Goal: Check status: Check status

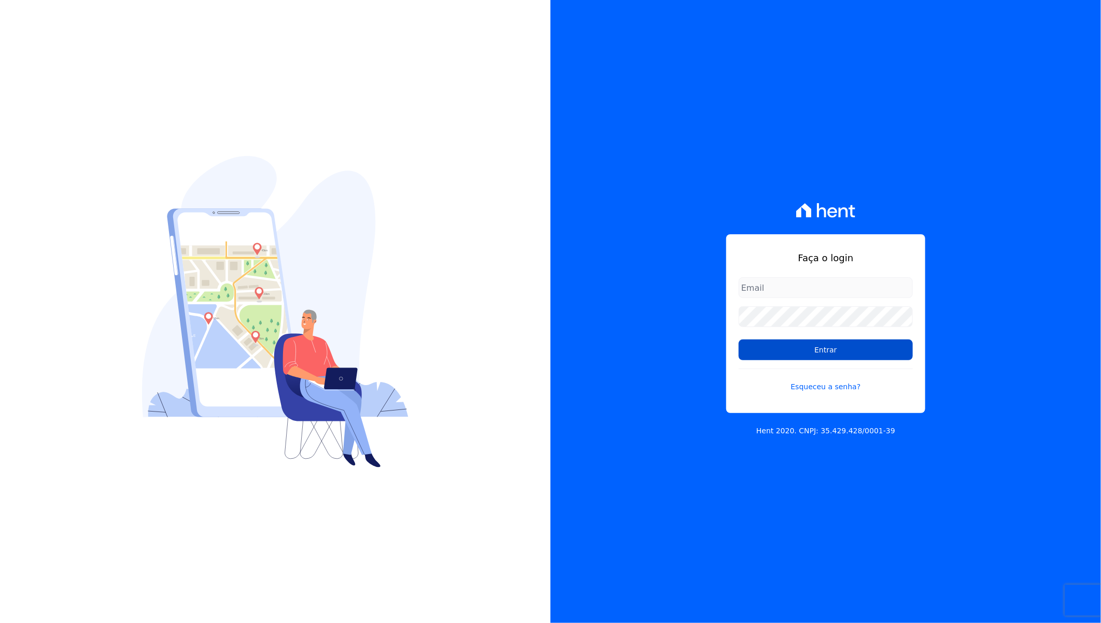
type input "giovana.cavichiollo@sejahype.com.br"
click at [851, 353] on input "Entrar" at bounding box center [826, 350] width 174 height 21
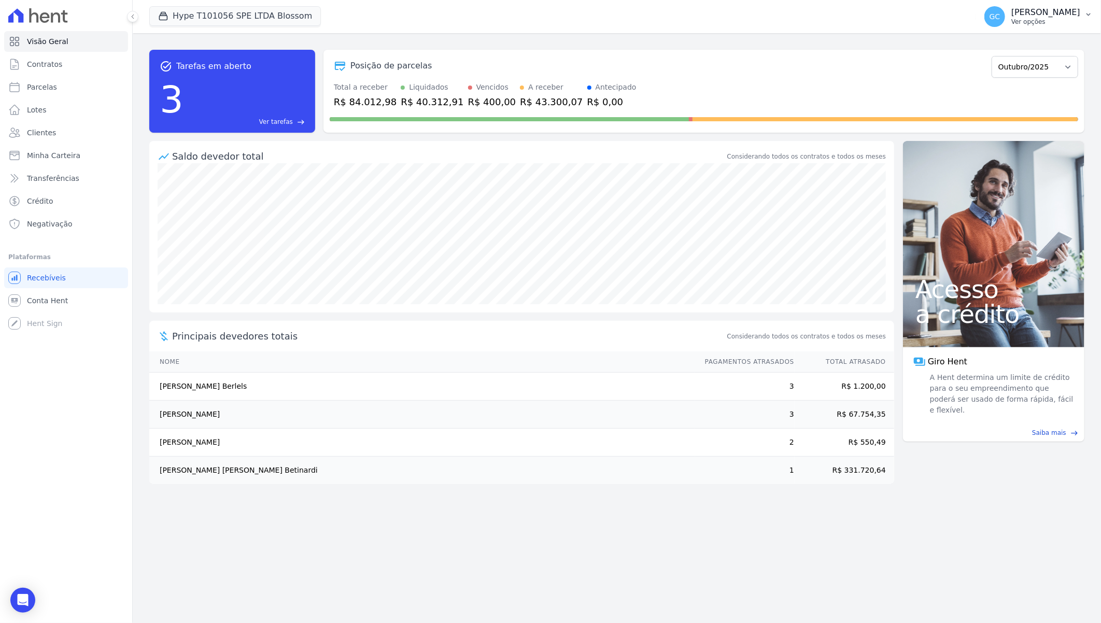
click at [1011, 18] on p "Ver opções" at bounding box center [1045, 22] width 69 height 8
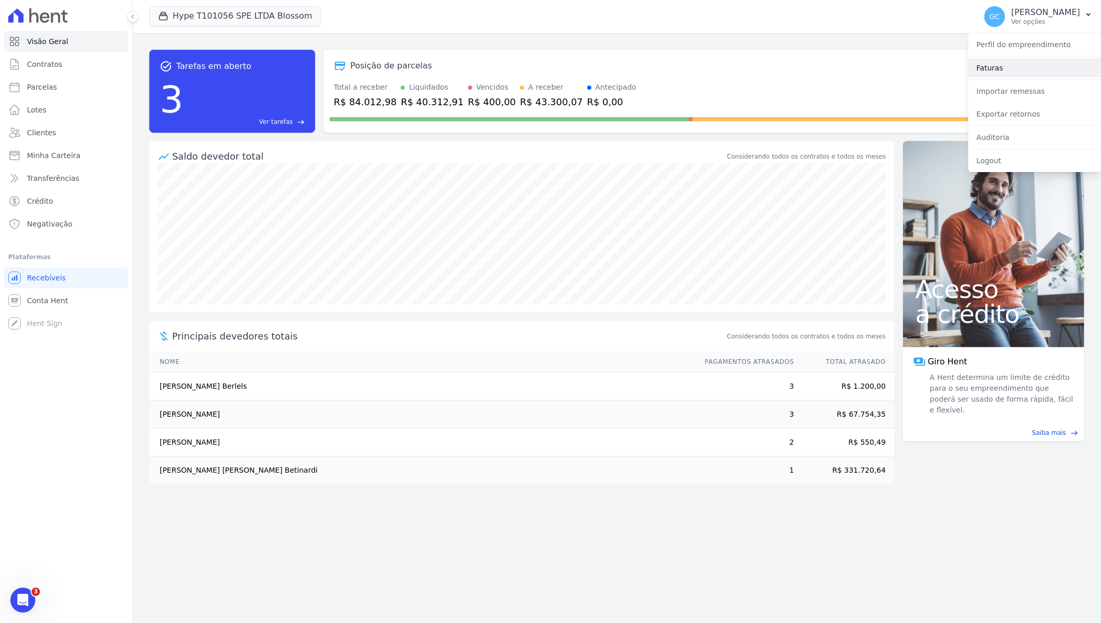
click at [1004, 69] on link "Faturas" at bounding box center [1034, 68] width 133 height 19
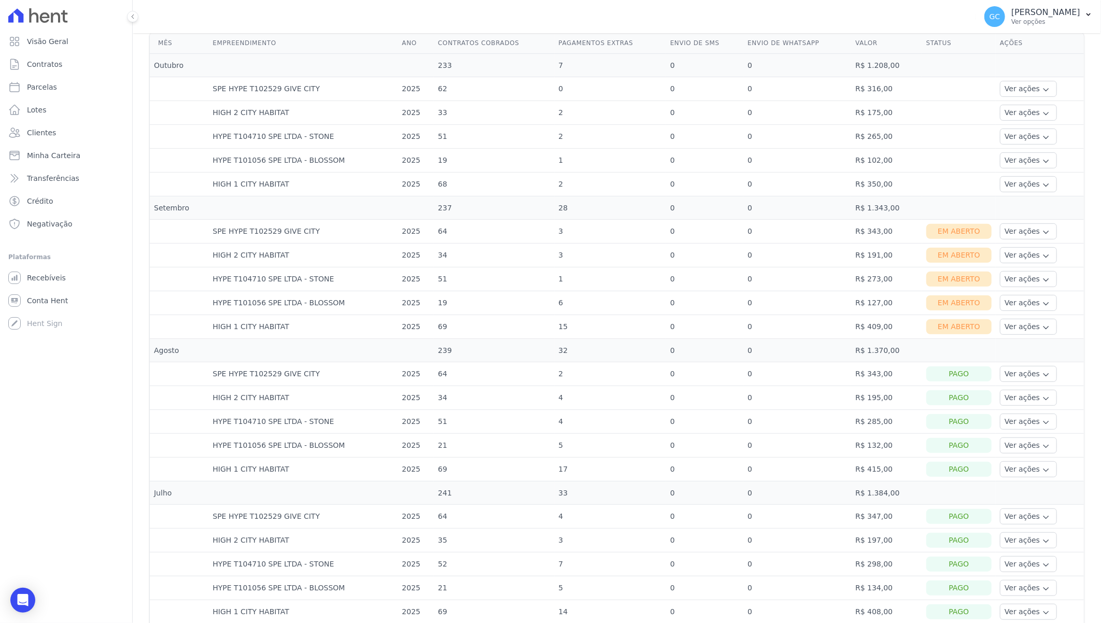
scroll to position [288, 0]
click at [1037, 234] on button "Ver ações" at bounding box center [1028, 231] width 57 height 16
click at [1019, 258] on link "Ver boleto" at bounding box center [1042, 259] width 77 height 11
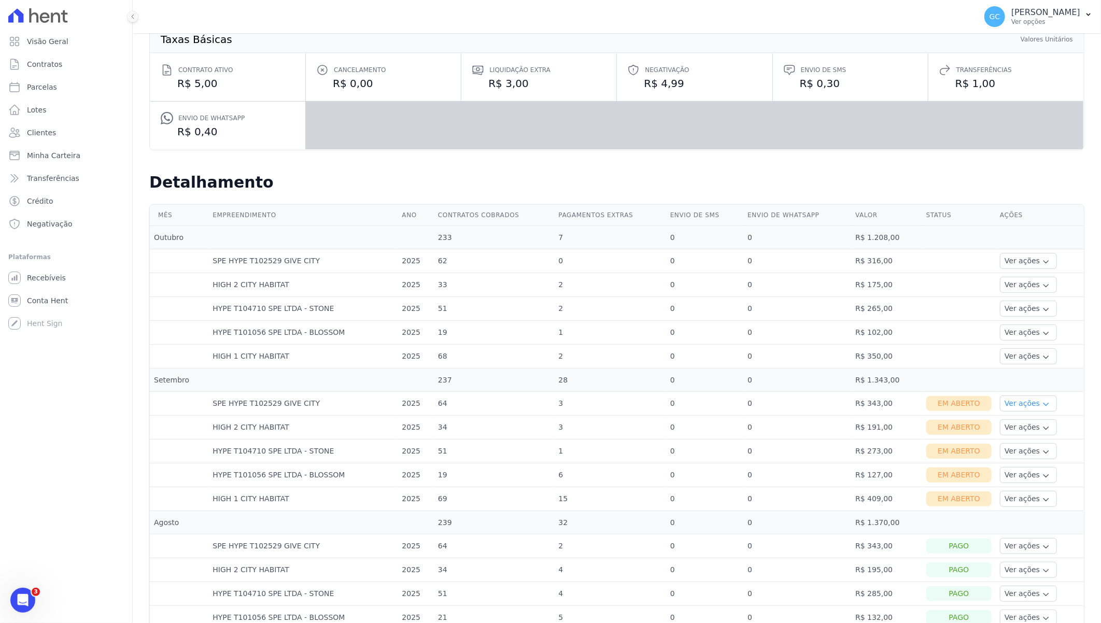
click at [1015, 402] on button "Ver ações" at bounding box center [1028, 404] width 57 height 16
click at [1019, 442] on link "Nota fiscal eletrônica" at bounding box center [1042, 445] width 77 height 11
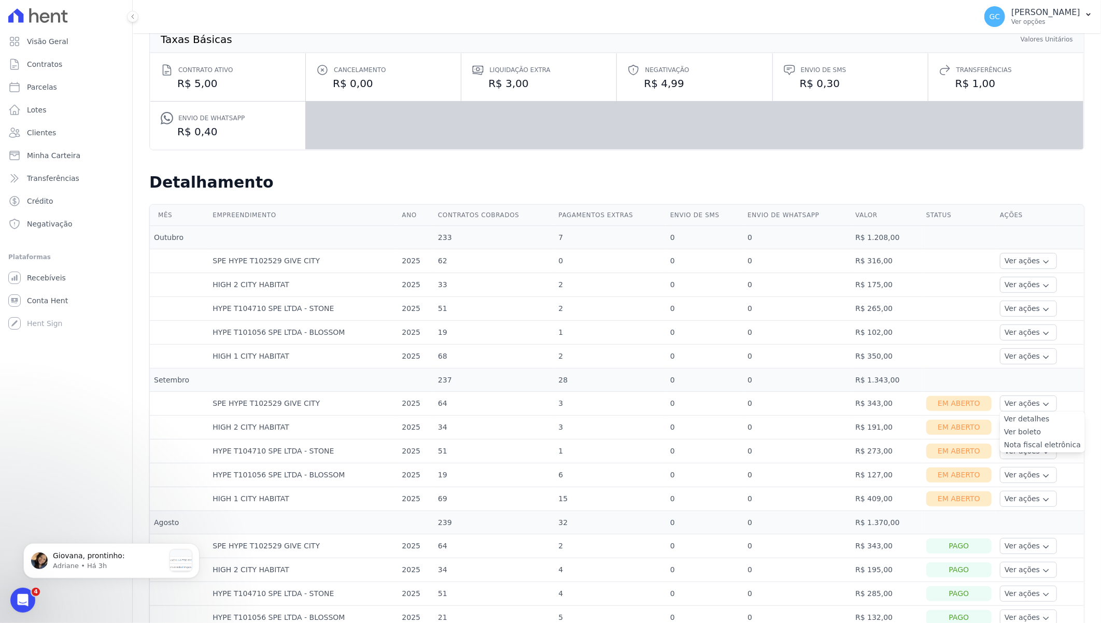
click at [1042, 425] on icon "button" at bounding box center [1046, 428] width 8 height 8
click at [1032, 469] on link "Nota fiscal eletrônica" at bounding box center [1042, 468] width 77 height 11
click at [1042, 454] on icon "button" at bounding box center [1046, 452] width 8 height 8
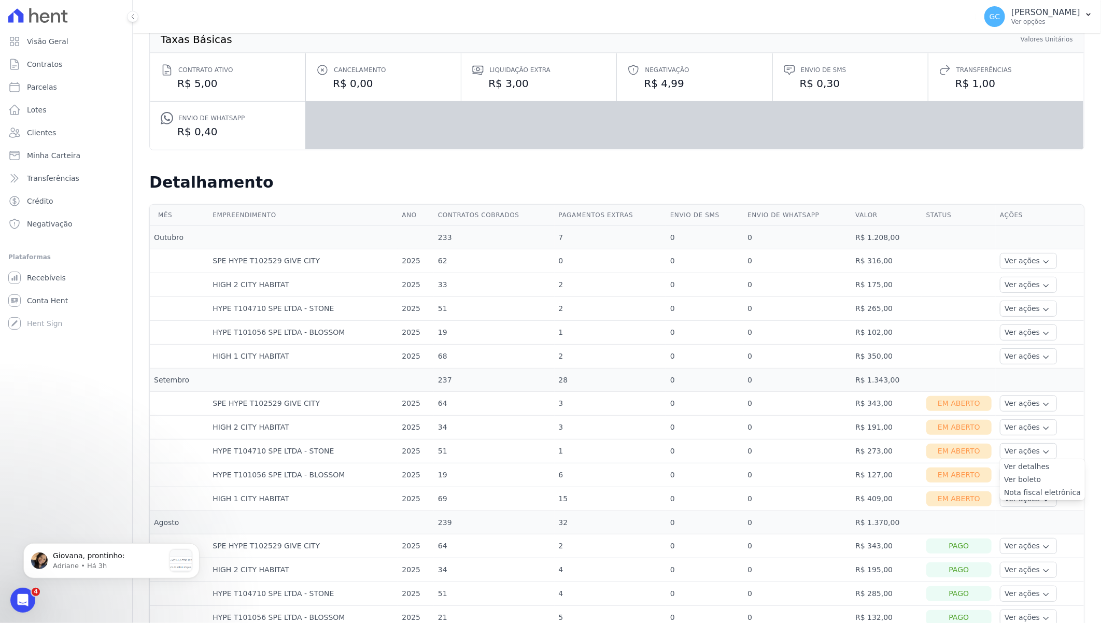
click at [1022, 496] on link "Nota fiscal eletrônica" at bounding box center [1042, 492] width 77 height 11
drag, startPoint x: 1079, startPoint y: 479, endPoint x: 1061, endPoint y: 479, distance: 18.2
click at [1042, 475] on icon "button" at bounding box center [1046, 476] width 8 height 8
click at [1019, 518] on link "Nota fiscal eletrônica" at bounding box center [1042, 516] width 77 height 11
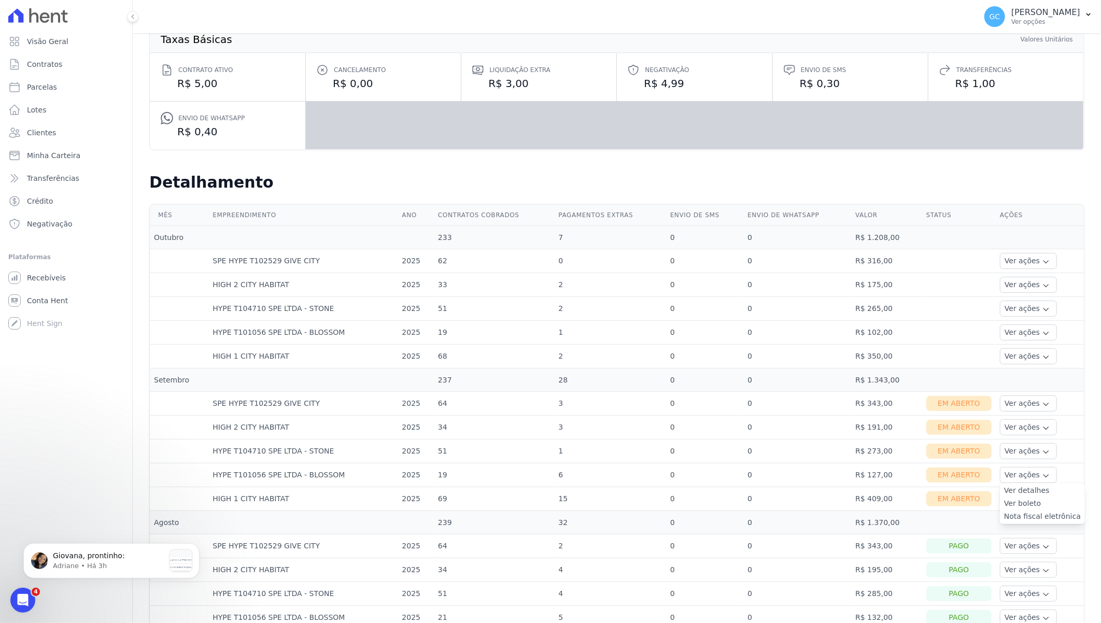
click at [1042, 500] on icon "button" at bounding box center [1046, 500] width 8 height 8
click at [1018, 538] on link "Nota fiscal eletrônica" at bounding box center [1042, 540] width 77 height 11
click at [56, 63] on span "Contratos" at bounding box center [44, 64] width 35 height 10
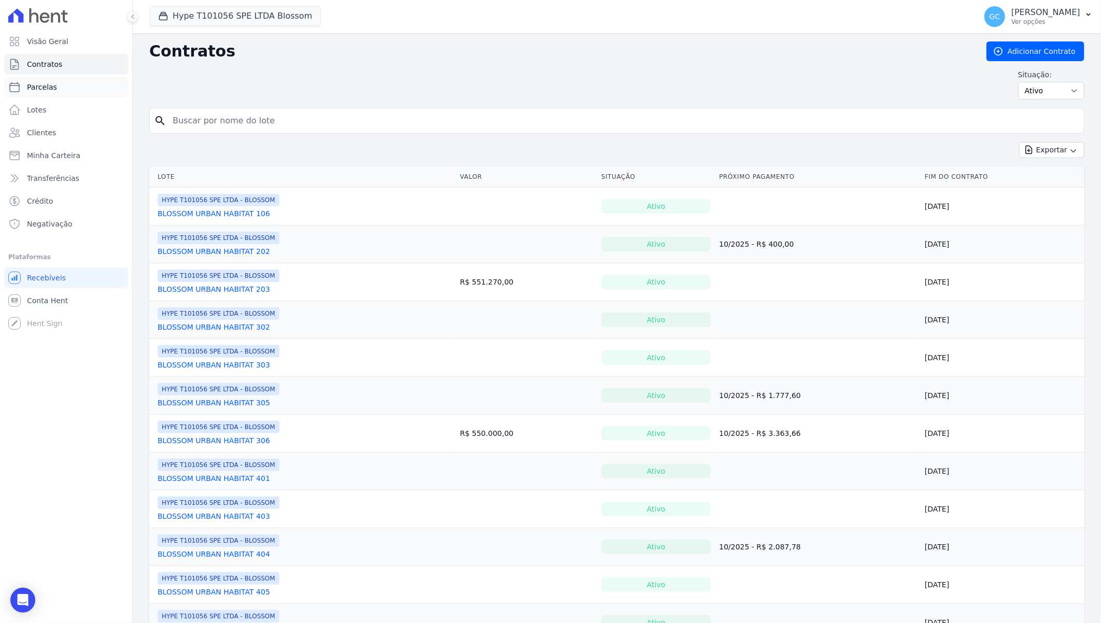
click at [50, 89] on span "Parcelas" at bounding box center [42, 87] width 30 height 10
select select
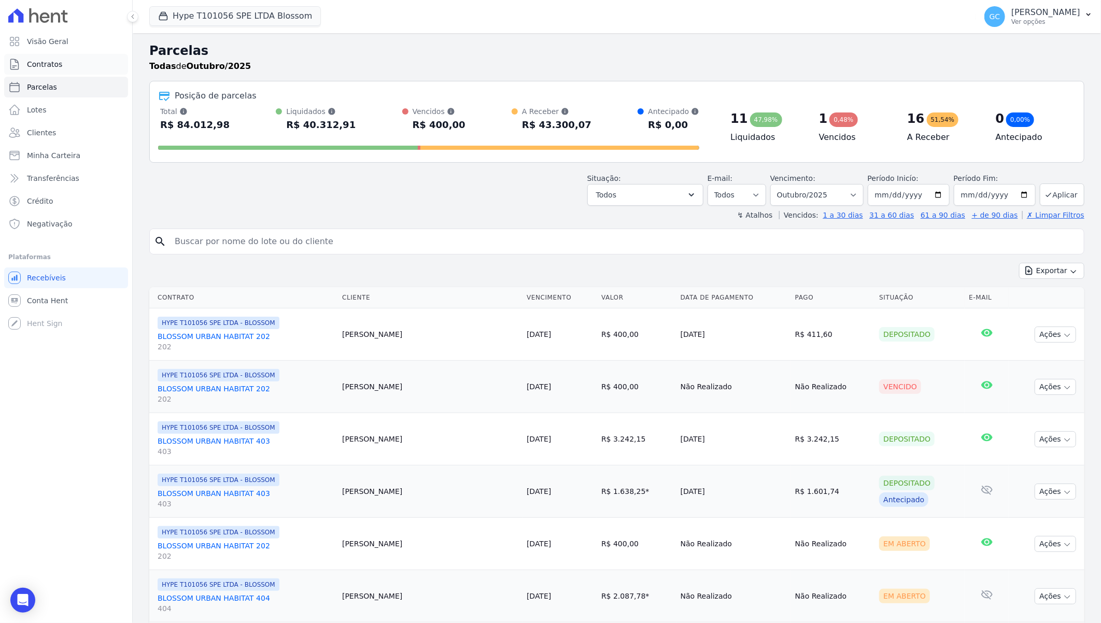
click at [60, 63] on link "Contratos" at bounding box center [66, 64] width 124 height 21
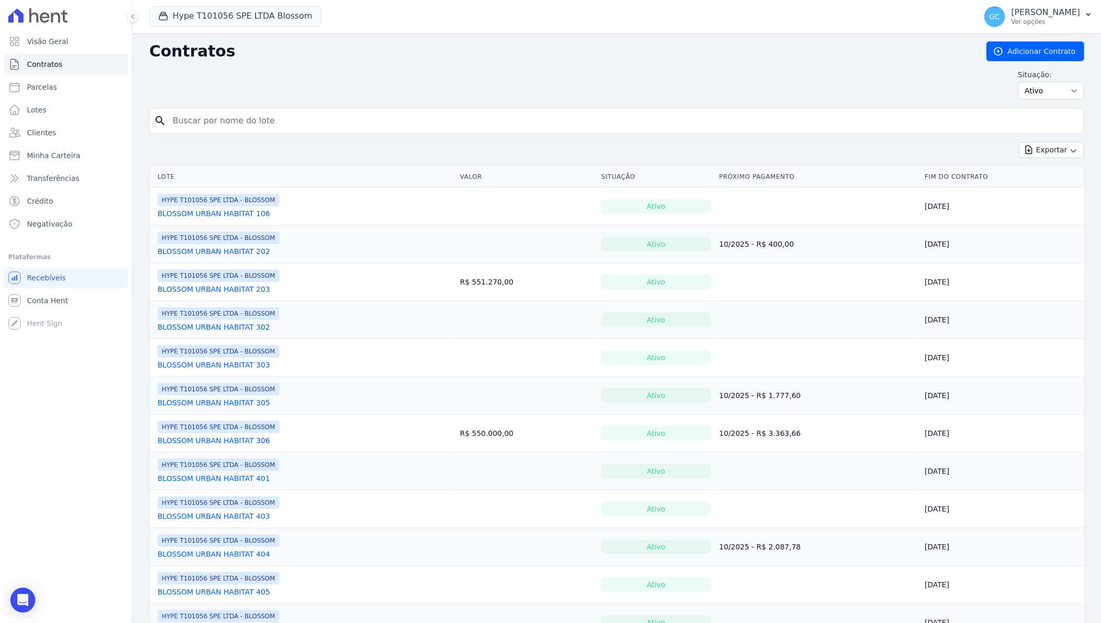
drag, startPoint x: 337, startPoint y: 121, endPoint x: 407, endPoint y: 116, distance: 70.2
click at [345, 119] on input "search" at bounding box center [622, 120] width 913 height 21
type input "kaio"
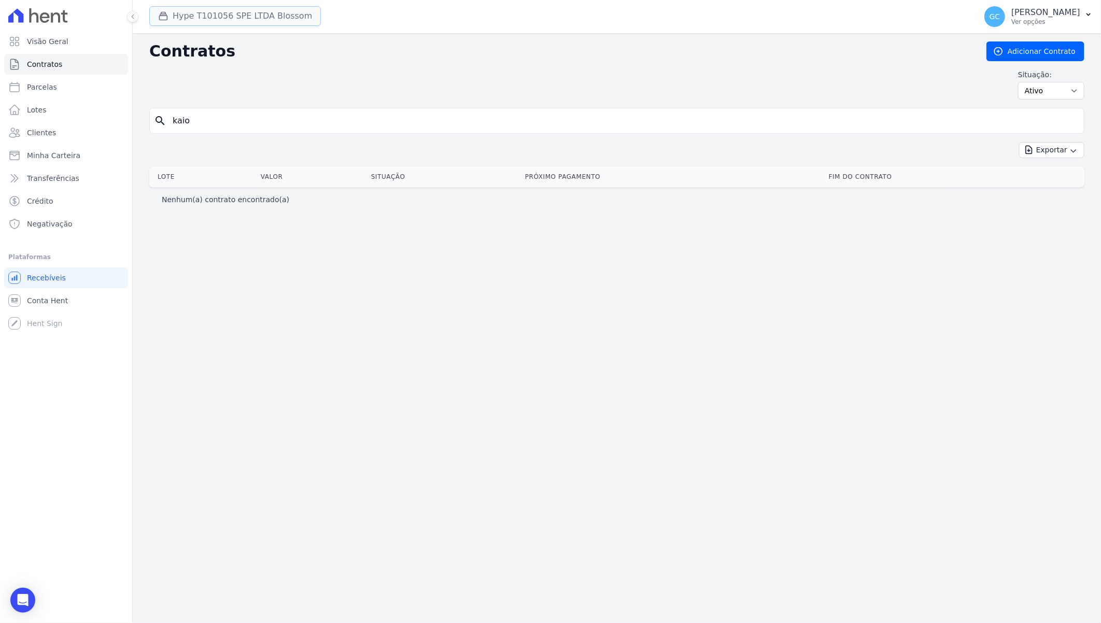
click at [267, 18] on button "Hype T101056 SPE LTDA Blossom" at bounding box center [235, 16] width 172 height 20
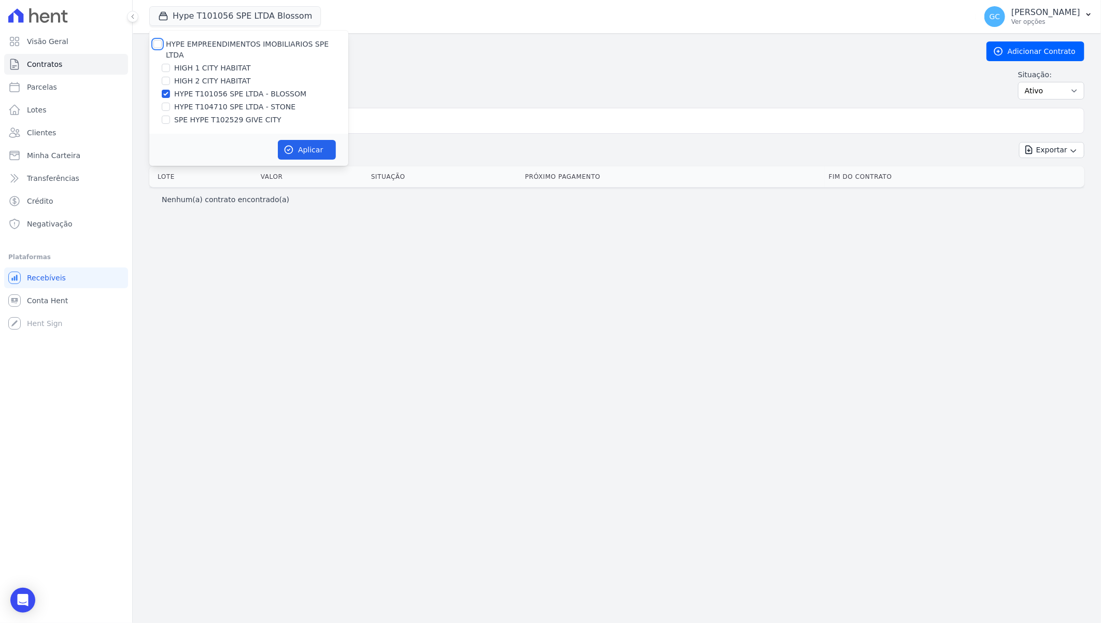
click at [159, 40] on input "HYPE EMPREENDIMENTOS IMOBILIARIOS SPE LTDA" at bounding box center [157, 44] width 8 height 8
checkbox input "true"
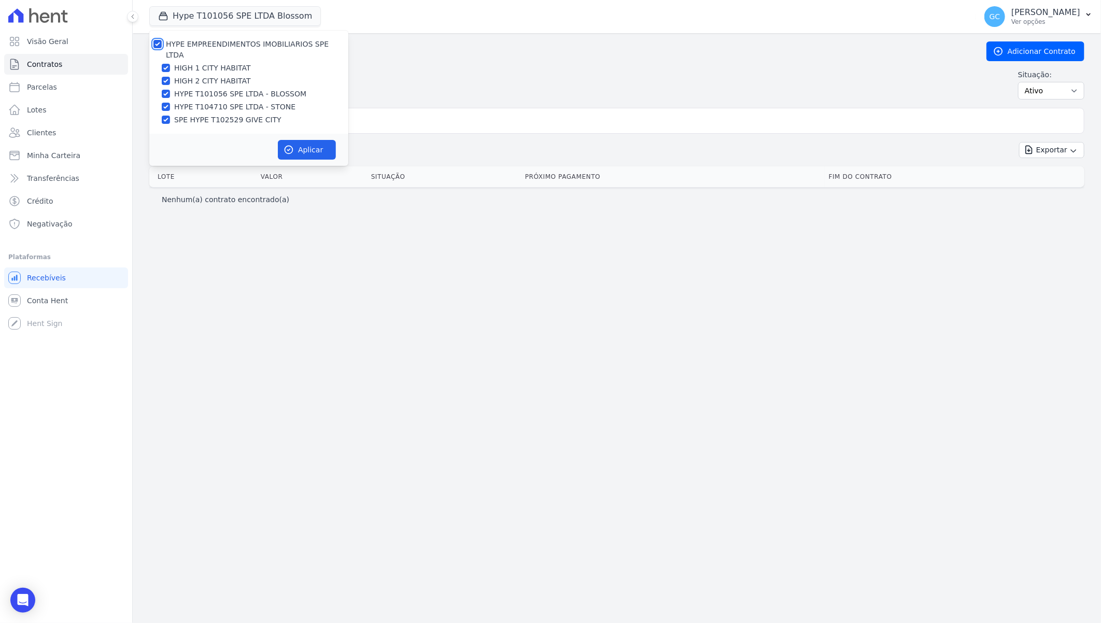
checkbox input "true"
click at [286, 140] on button "Aplicar" at bounding box center [307, 150] width 58 height 20
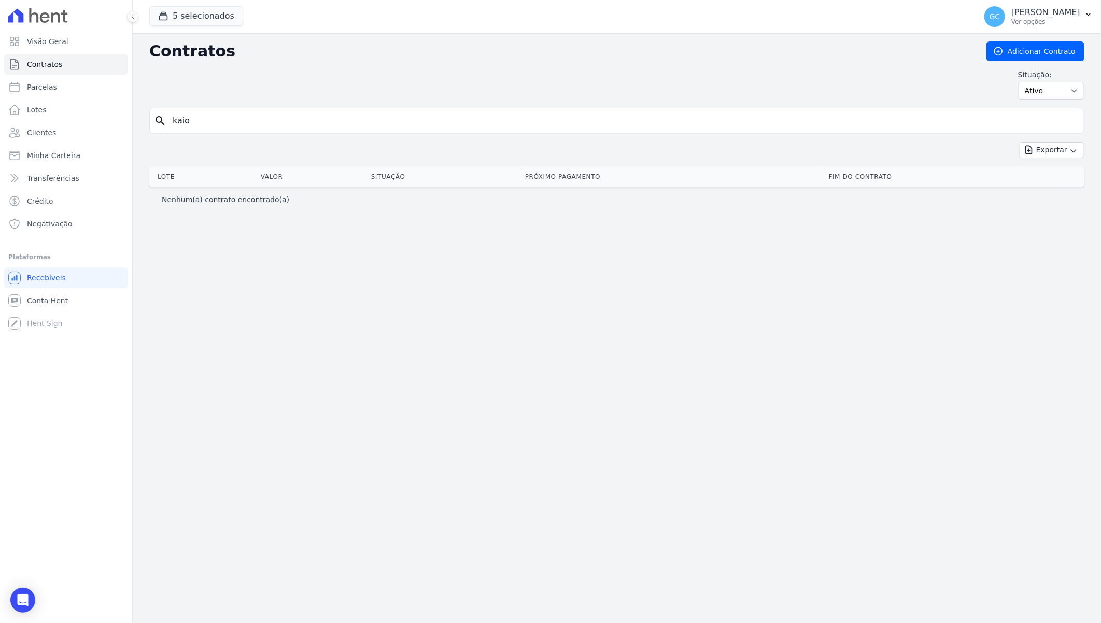
click at [325, 123] on input "kaio" at bounding box center [622, 120] width 913 height 21
type input "kaio"
drag, startPoint x: 195, startPoint y: 121, endPoint x: 139, endPoint y: 121, distance: 56.5
click at [139, 121] on div "Contratos Adicionar Contrato Situação: Ativo Todos Pausado Distratado Rascunho …" at bounding box center [617, 328] width 968 height 590
type input "610"
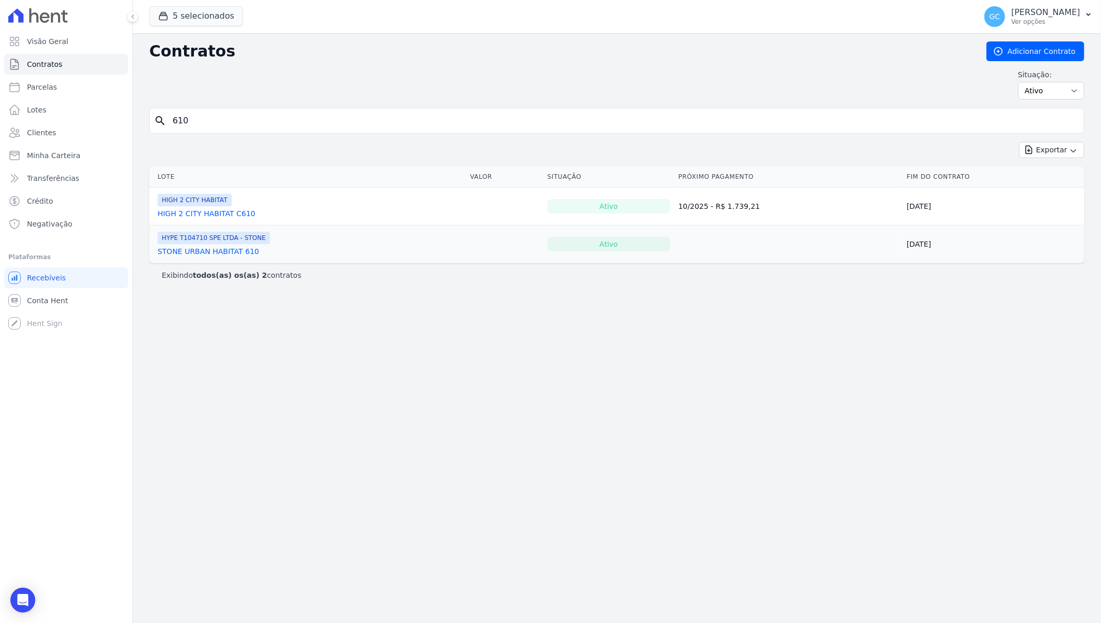
click at [240, 217] on link "HIGH 2 CITY HABITAT C610" at bounding box center [207, 213] width 98 height 10
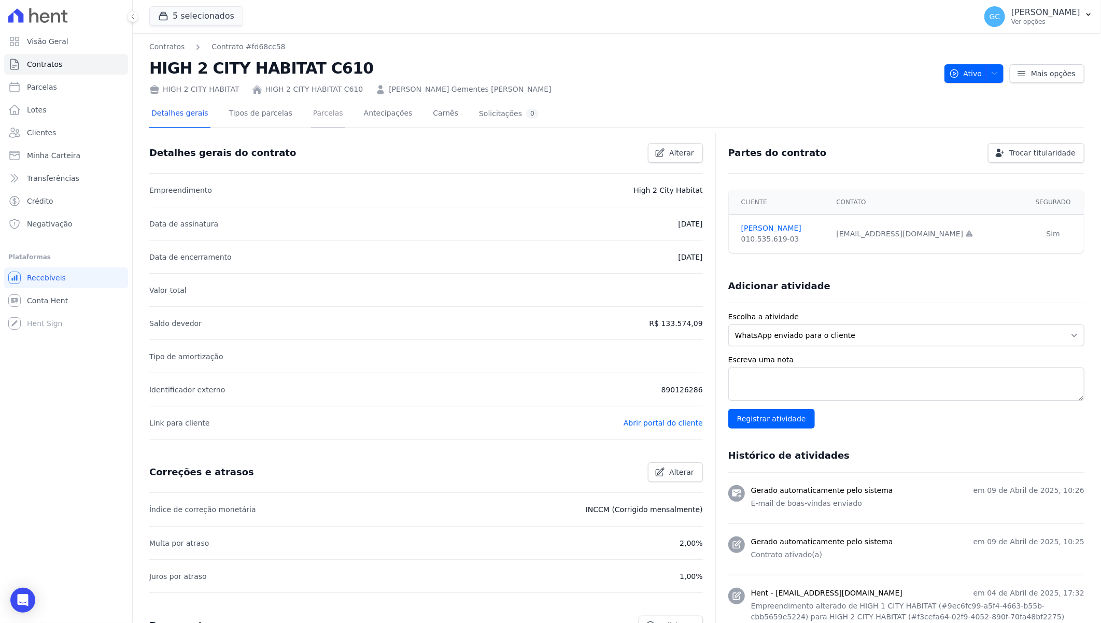
click at [320, 110] on link "Parcelas" at bounding box center [328, 114] width 34 height 27
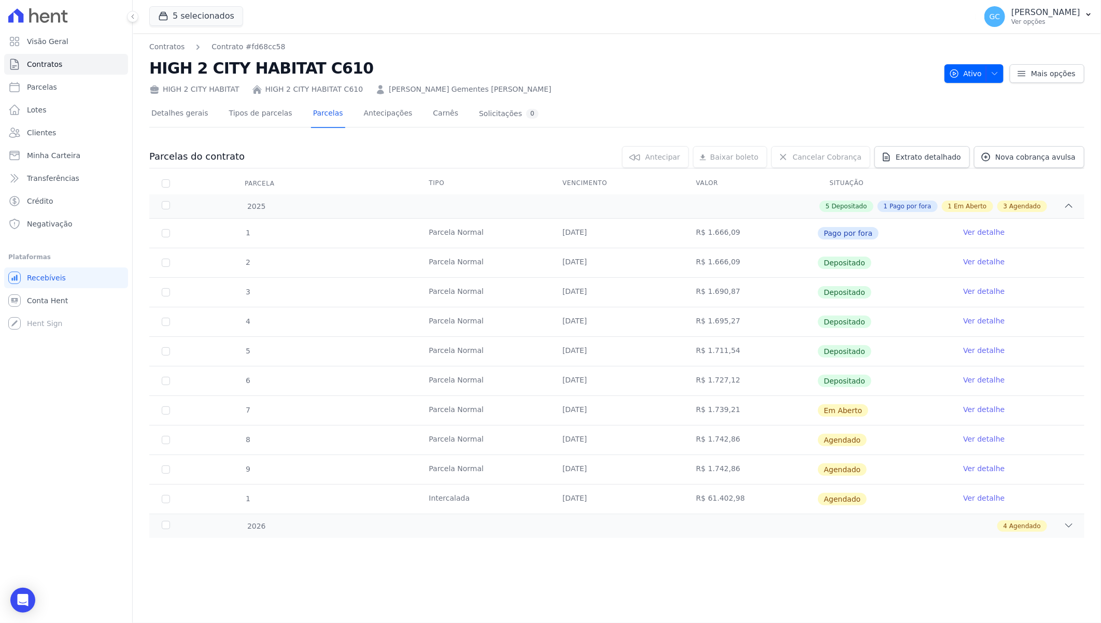
click at [996, 262] on link "Ver detalhe" at bounding box center [983, 262] width 41 height 10
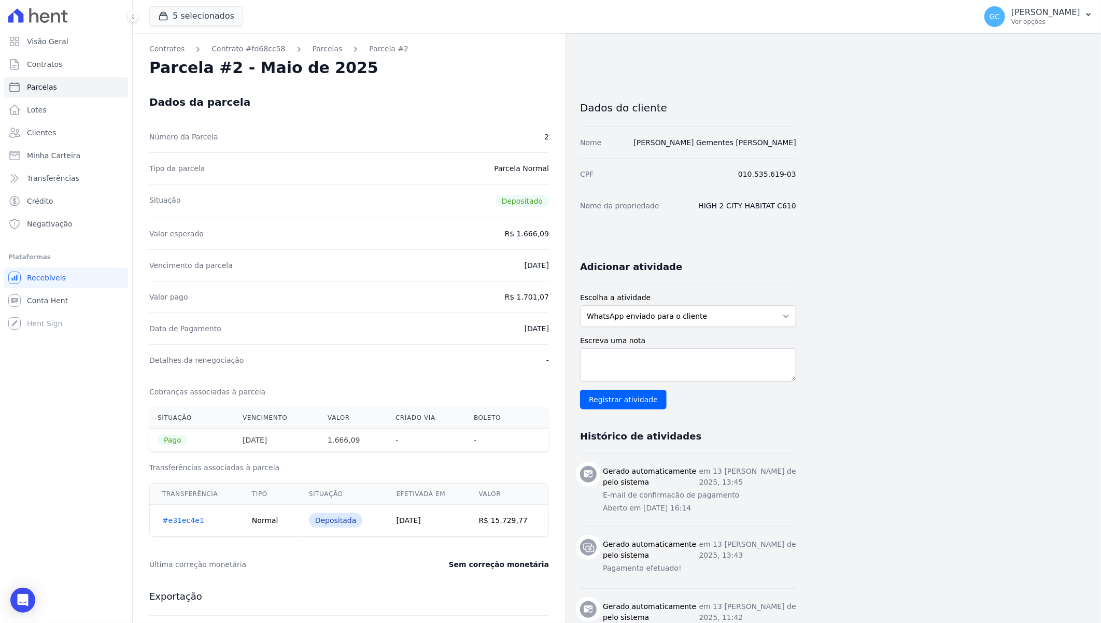
click at [182, 519] on link "#e31ec4e1" at bounding box center [183, 520] width 42 height 8
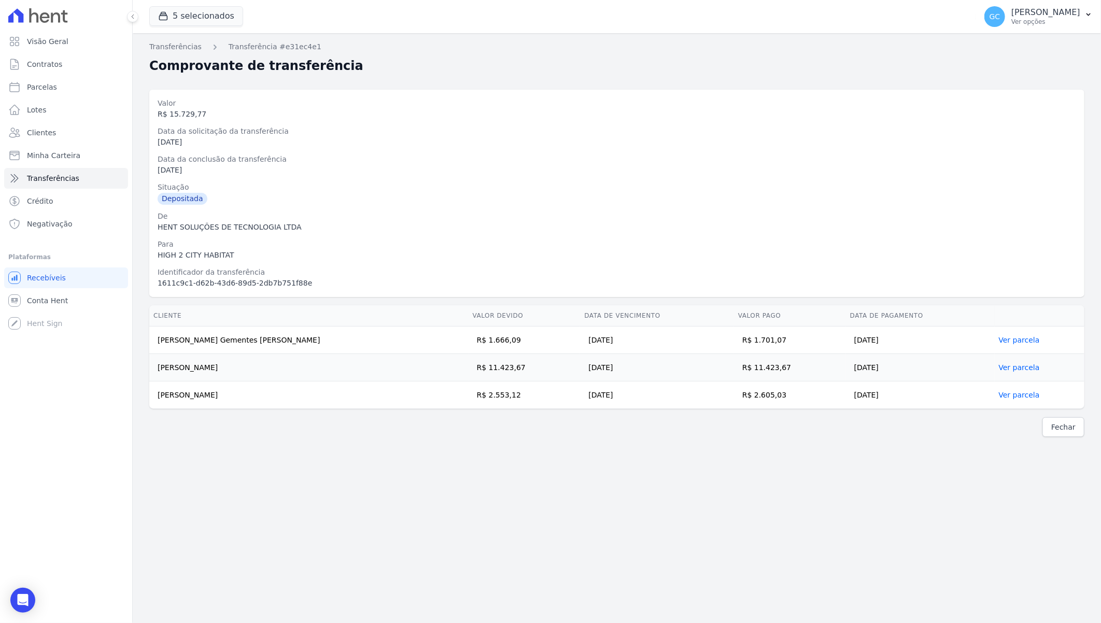
click at [1021, 340] on link "Ver parcela" at bounding box center [1019, 340] width 41 height 8
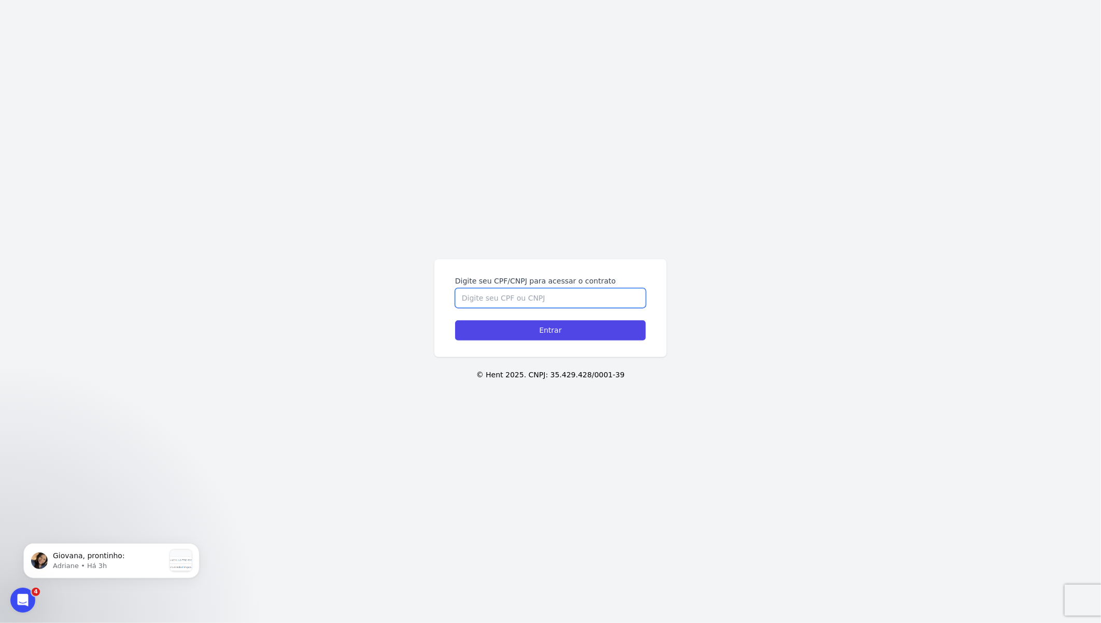
click at [537, 298] on input "Digite seu CPF/CNPJ para acessar o contrato" at bounding box center [550, 298] width 191 height 20
click at [508, 303] on input "Digite seu CPF/CNPJ para acessar o contrato" at bounding box center [550, 298] width 191 height 20
type input "01053561903"
click at [455, 320] on input "Entrar" at bounding box center [550, 330] width 191 height 20
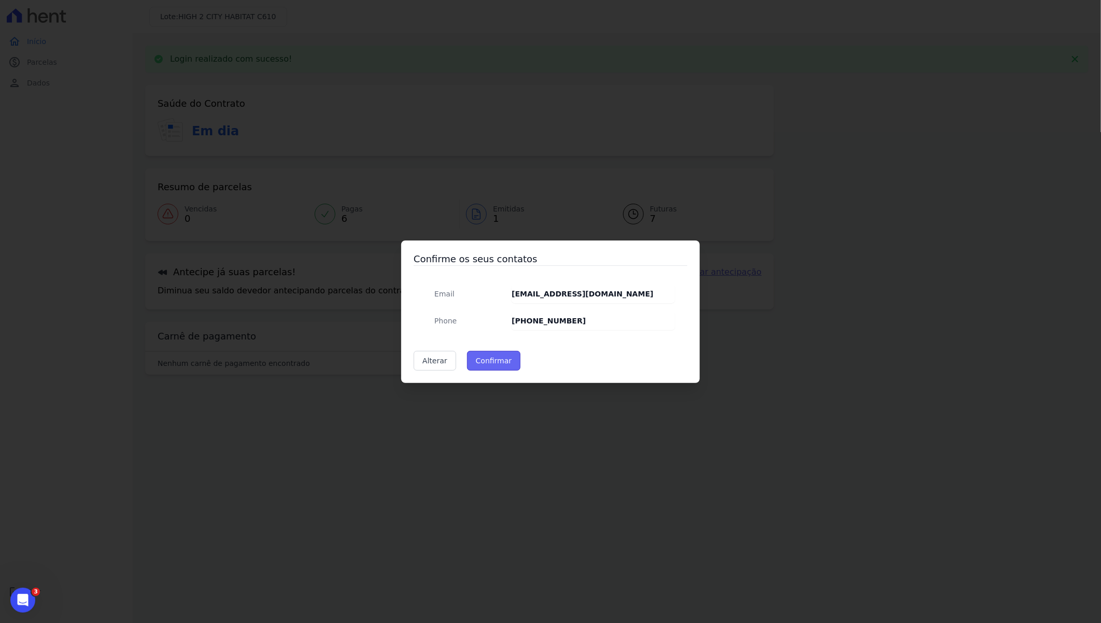
click at [493, 358] on button "Confirmar" at bounding box center [494, 361] width 54 height 20
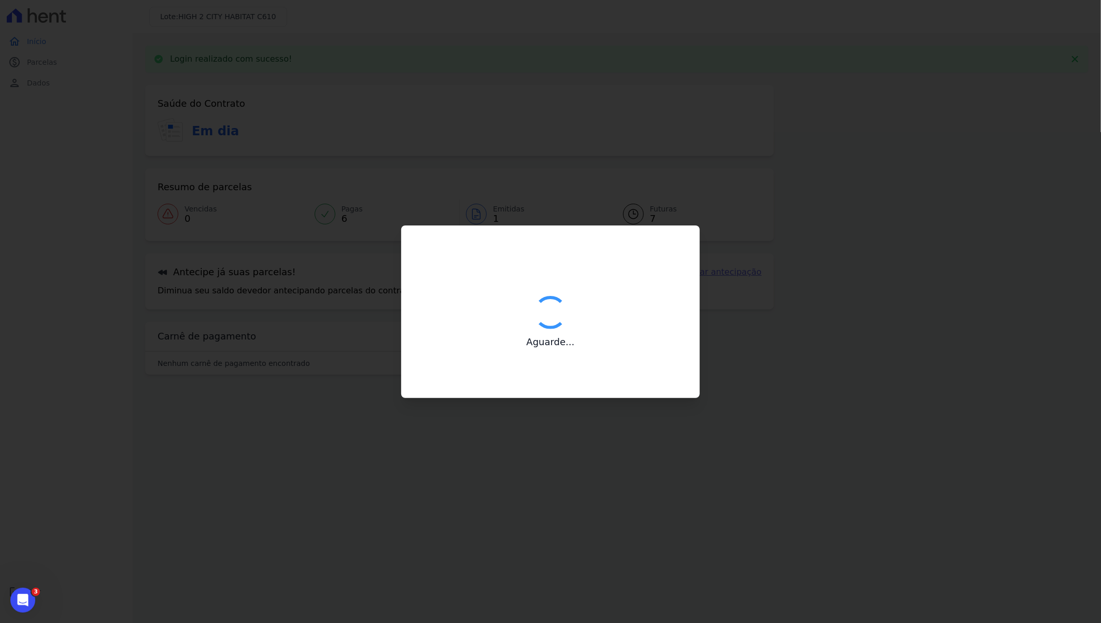
type input "Contatos confirmados com sucesso."
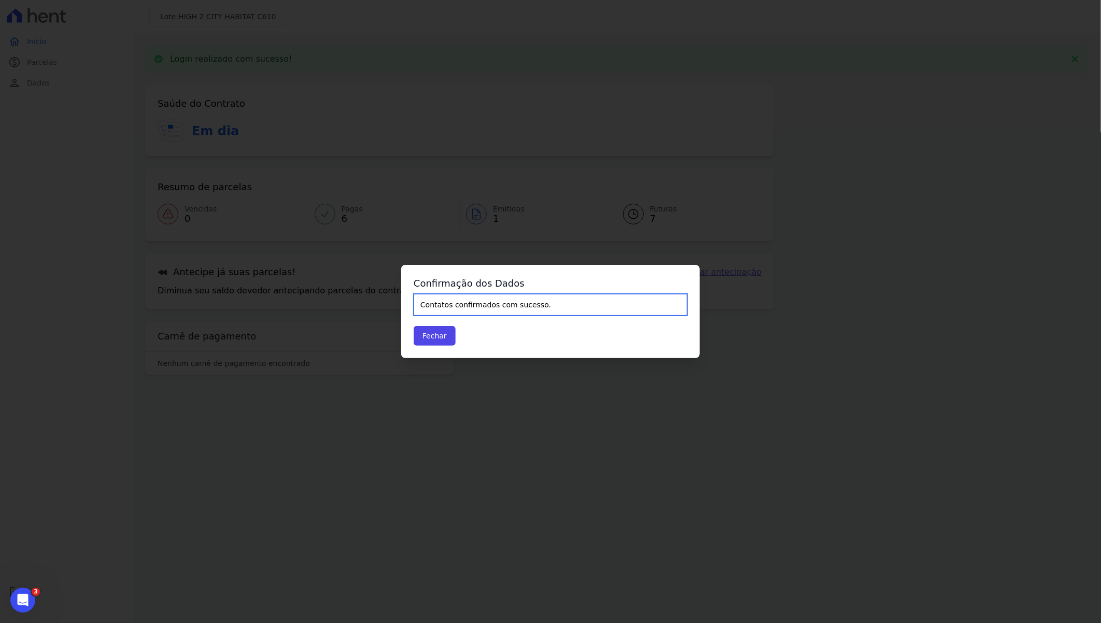
click at [489, 297] on input "Contatos confirmados com sucesso." at bounding box center [551, 305] width 274 height 22
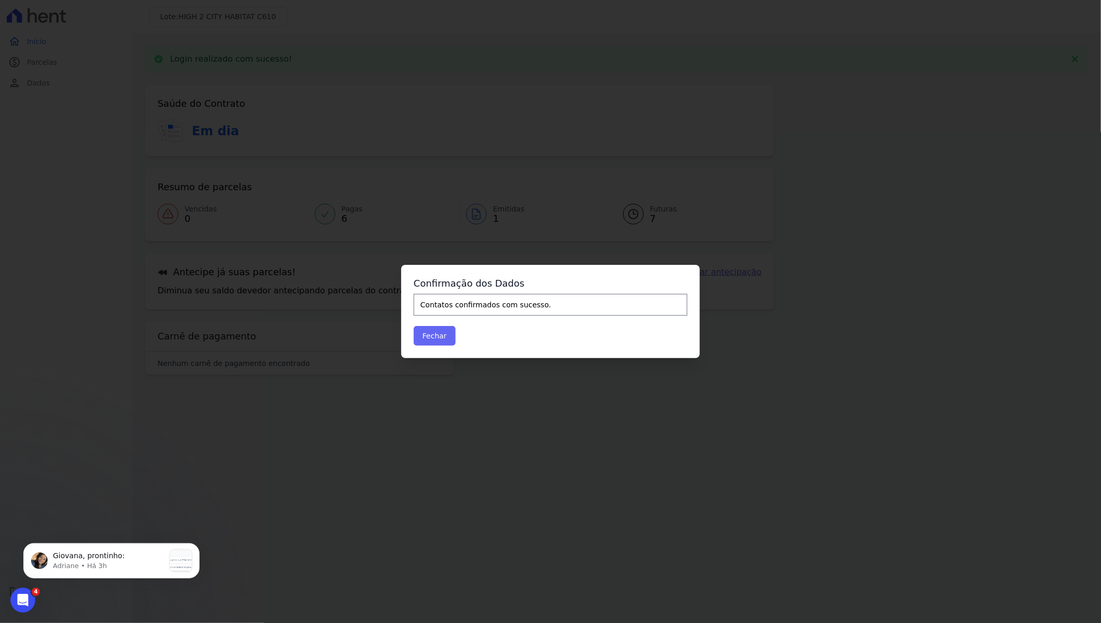
click at [446, 343] on div "Fechar" at bounding box center [551, 336] width 274 height 20
click at [438, 340] on button "Fechar" at bounding box center [435, 336] width 42 height 20
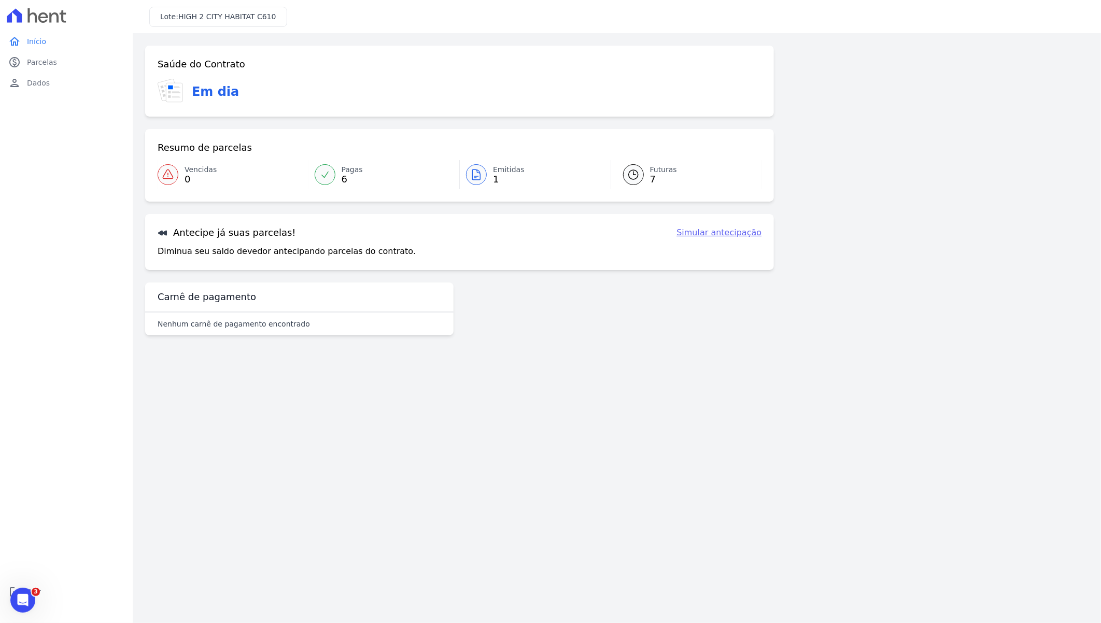
click at [346, 179] on span "6" at bounding box center [352, 179] width 21 height 8
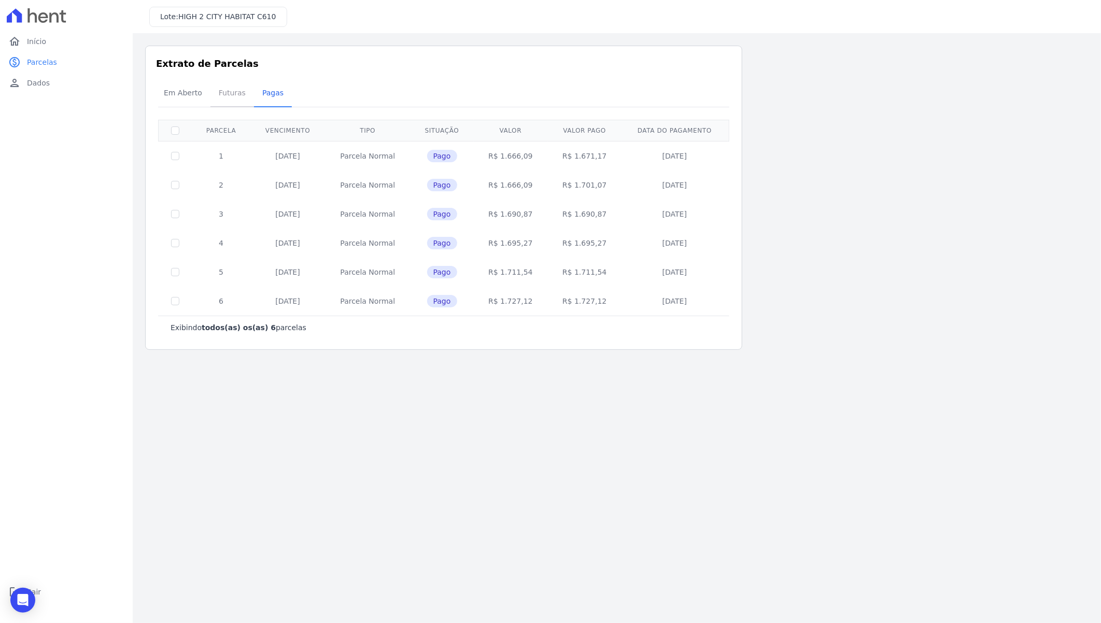
click at [229, 100] on span "Futuras" at bounding box center [232, 92] width 39 height 21
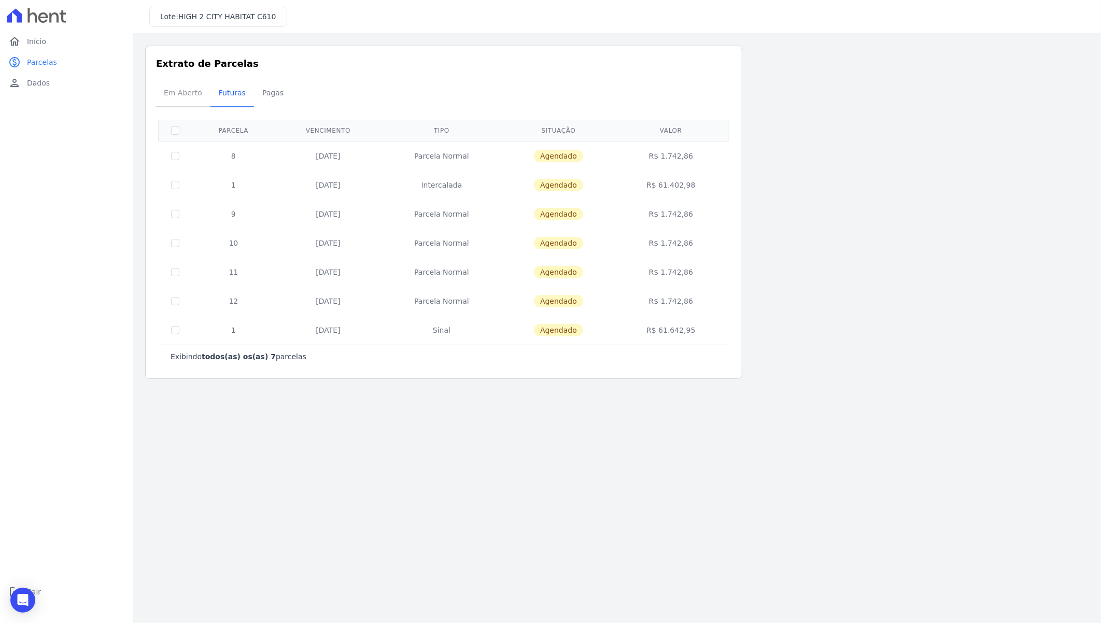
click at [172, 92] on span "Em Aberto" at bounding box center [183, 92] width 51 height 21
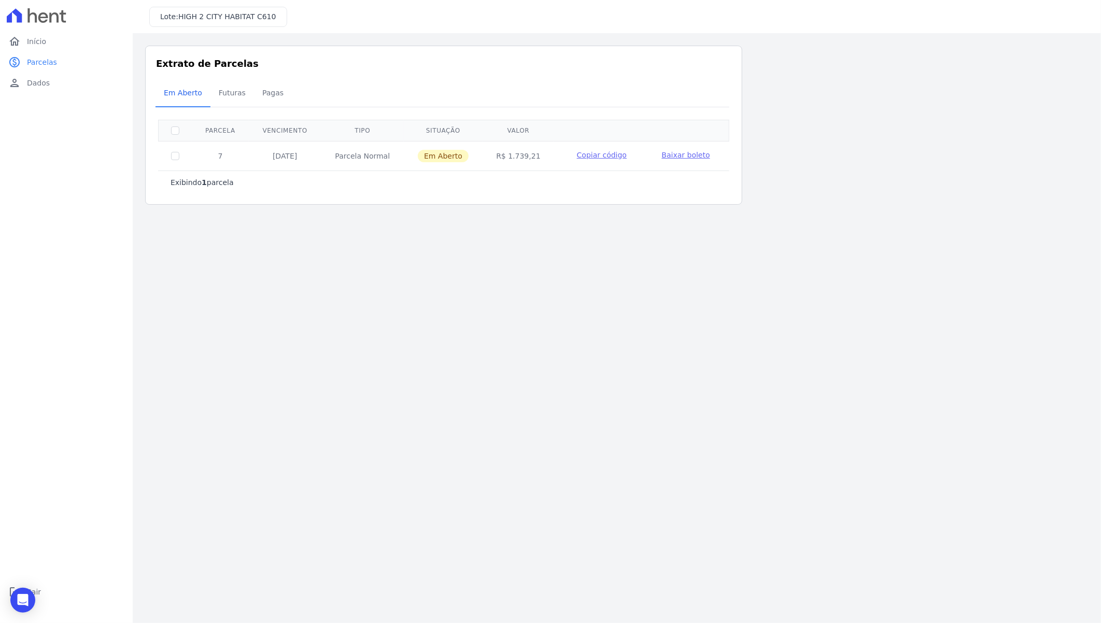
click at [683, 157] on span "Baixar boleto" at bounding box center [686, 155] width 48 height 8
